Goal: Information Seeking & Learning: Learn about a topic

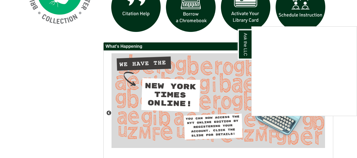
scroll to position [502, 0]
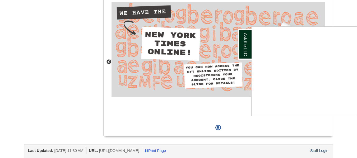
click at [320, 152] on div "Ask the LLC" at bounding box center [178, 79] width 357 height 158
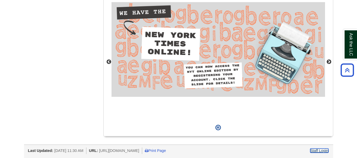
click at [319, 149] on link "Staff Login" at bounding box center [319, 151] width 18 height 4
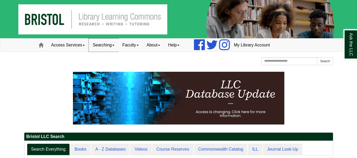
click at [102, 44] on link "Searching" at bounding box center [104, 45] width 30 height 13
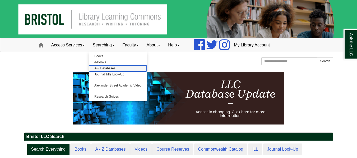
click at [109, 70] on link "A-Z Databases" at bounding box center [118, 69] width 58 height 6
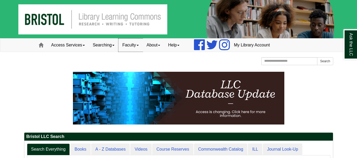
click at [122, 48] on link "Faculty" at bounding box center [130, 45] width 24 height 13
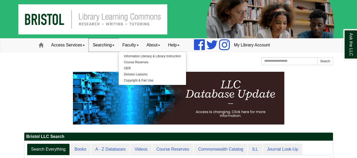
click at [115, 47] on link "Searching" at bounding box center [104, 45] width 30 height 13
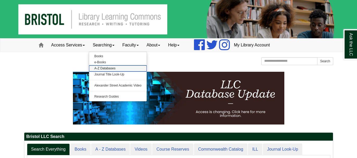
click at [105, 66] on link "A-Z Databases" at bounding box center [118, 69] width 58 height 6
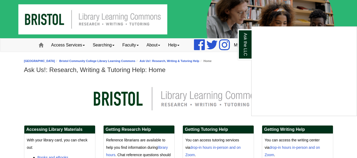
click at [0, 111] on div "Ask the LLC" at bounding box center [178, 79] width 357 height 158
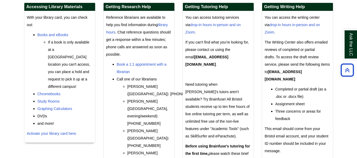
scroll to position [125, 0]
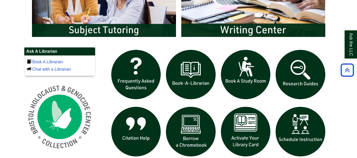
scroll to position [502, 0]
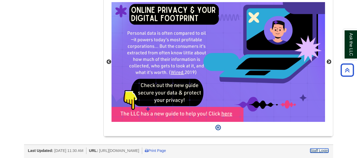
click at [323, 152] on link "Staff Login" at bounding box center [319, 151] width 18 height 4
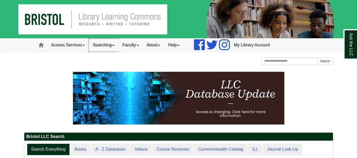
click at [112, 47] on link "Searching" at bounding box center [104, 45] width 30 height 13
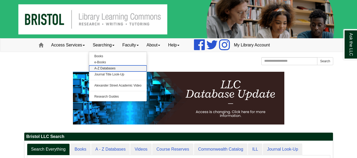
click at [110, 70] on link "A-Z Databases" at bounding box center [118, 69] width 58 height 6
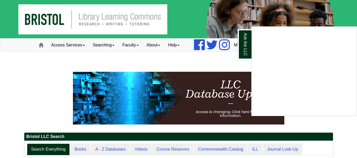
click at [102, 49] on div "Ask the LLC" at bounding box center [178, 79] width 357 height 158
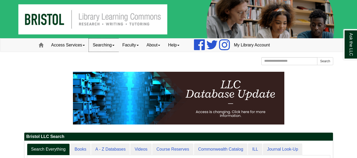
click at [116, 48] on link "Searching" at bounding box center [104, 45] width 30 height 13
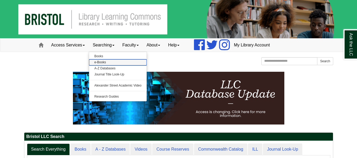
click at [110, 61] on link "e-Books" at bounding box center [118, 62] width 58 height 6
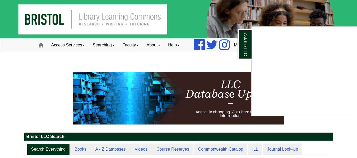
click at [341, 12] on div "Ask the LLC" at bounding box center [178, 79] width 357 height 158
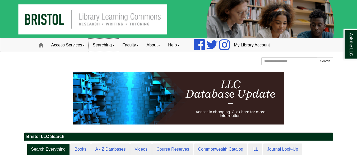
click at [112, 45] on link "Searching" at bounding box center [104, 45] width 30 height 13
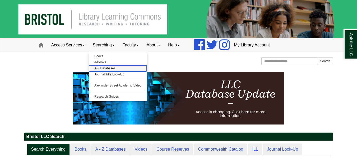
click at [107, 67] on link "A-Z Databases" at bounding box center [118, 69] width 58 height 6
